Goal: Task Accomplishment & Management: Manage account settings

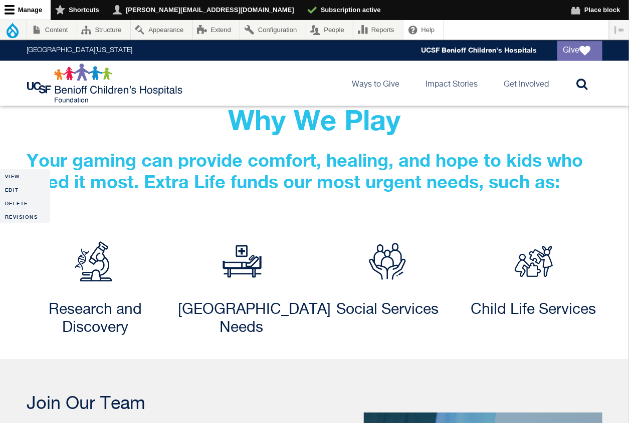
scroll to position [971, 0]
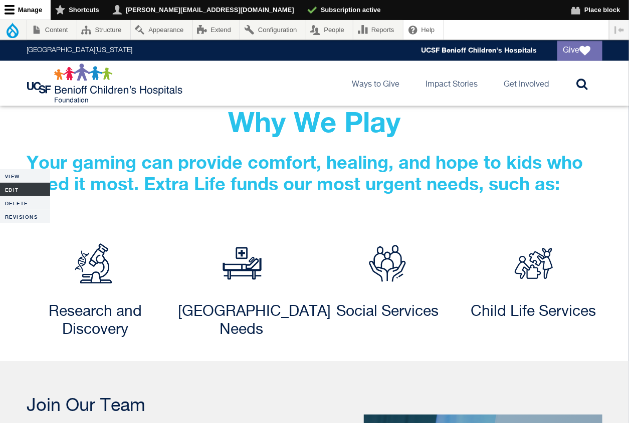
click at [12, 188] on link "Edit" at bounding box center [25, 190] width 50 height 14
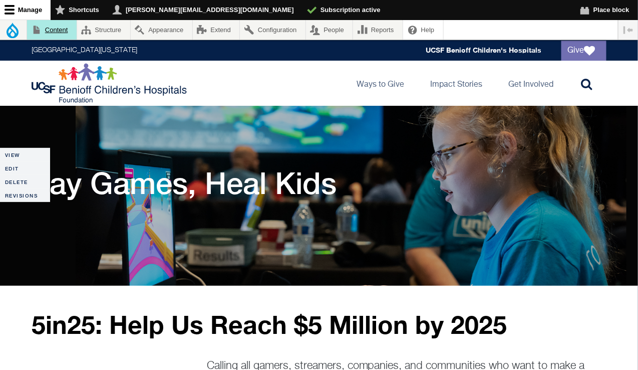
click at [63, 31] on link "Content" at bounding box center [52, 30] width 50 height 20
